Goal: Information Seeking & Learning: Learn about a topic

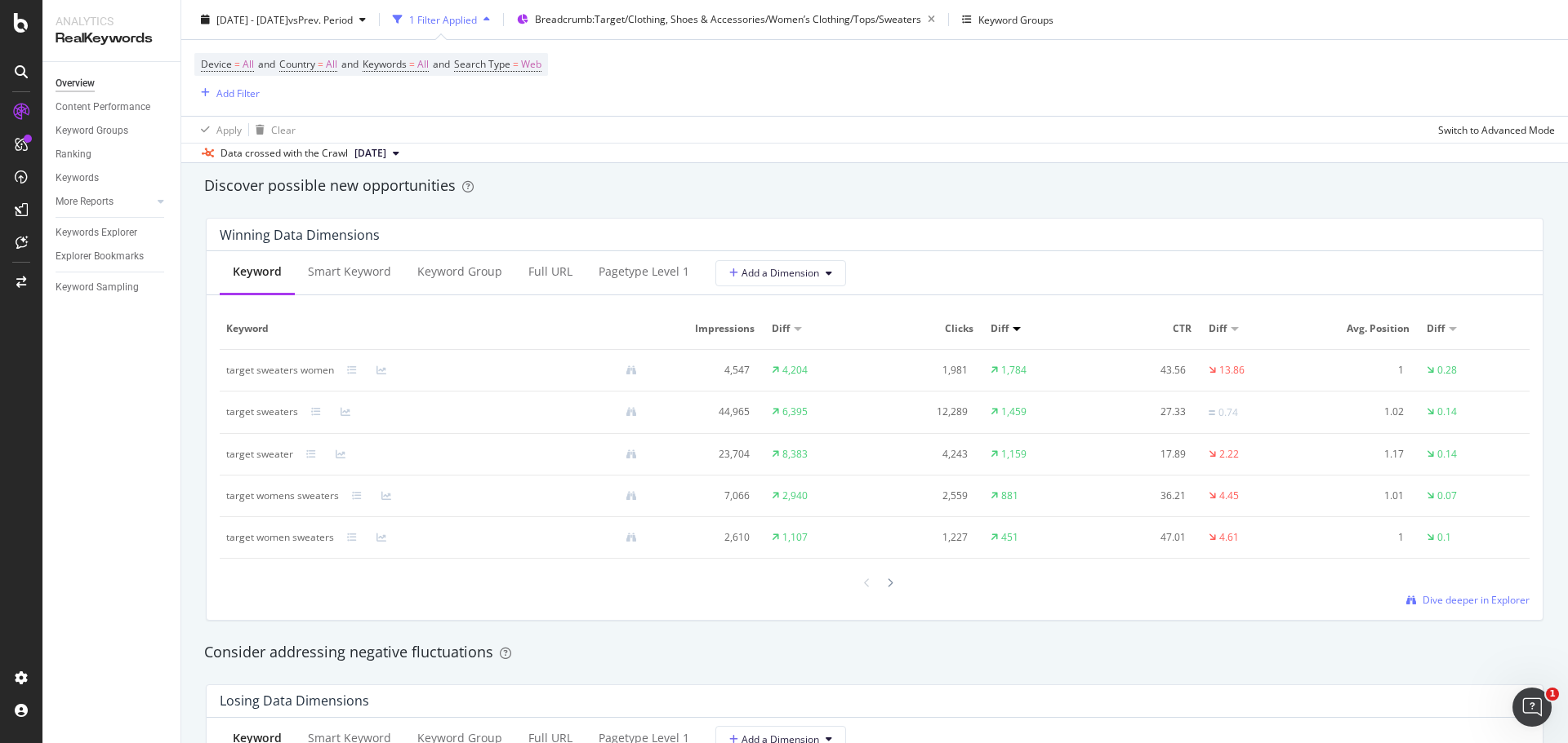
scroll to position [1426, 0]
click at [1442, 595] on span "Dive deeper in Explorer" at bounding box center [1476, 596] width 107 height 14
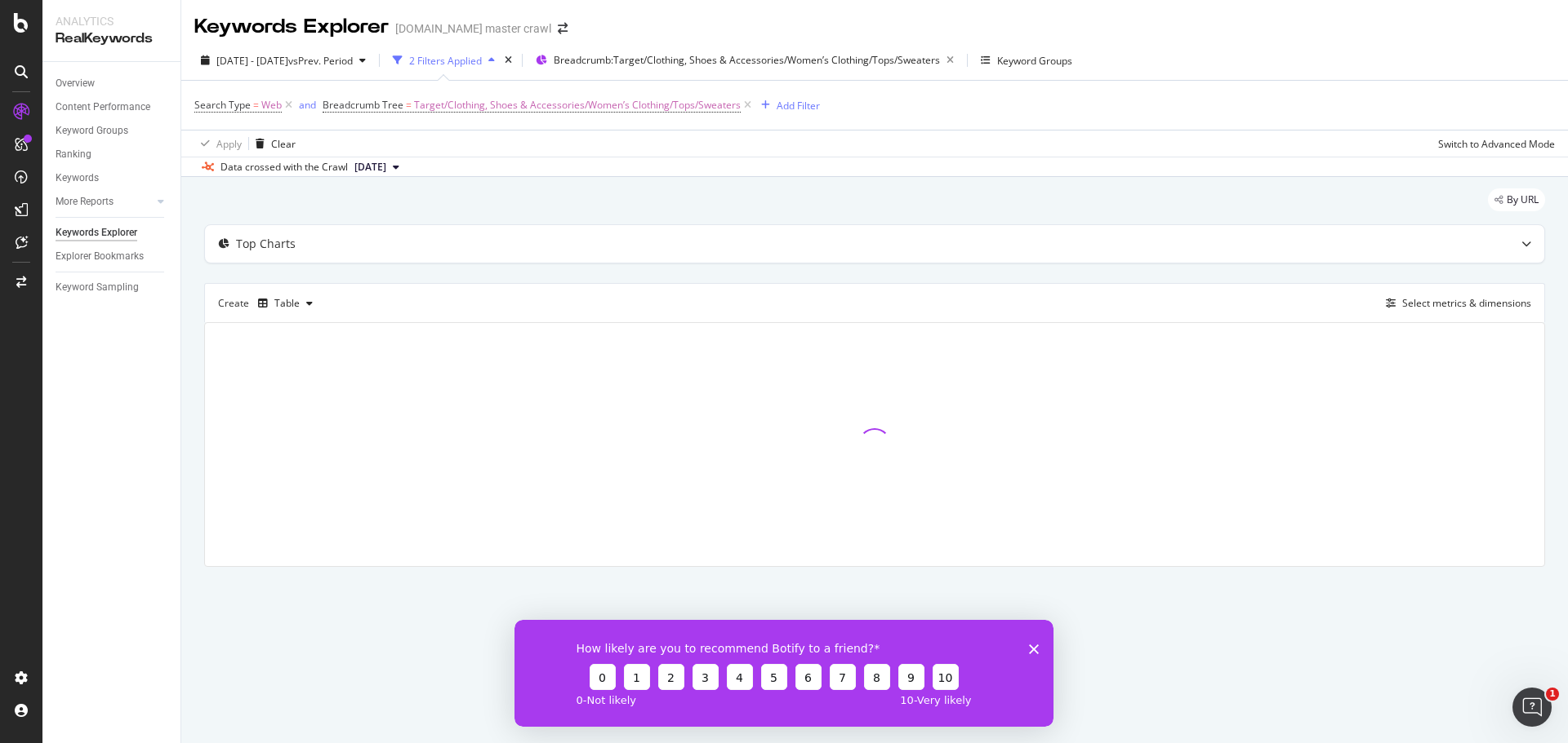
click at [1034, 653] on icon "Close survey" at bounding box center [1033, 649] width 10 height 10
